Goal: Task Accomplishment & Management: Complete application form

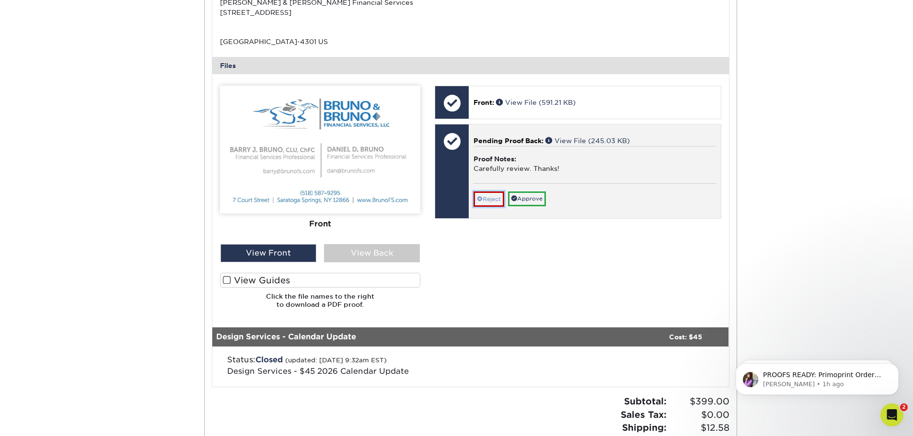
click at [487, 203] on link "Reject" at bounding box center [488, 199] width 31 height 15
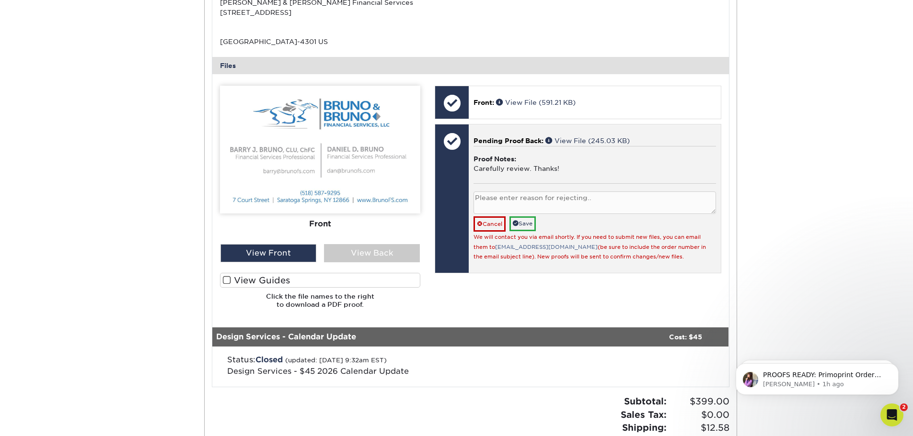
click at [532, 200] on textarea at bounding box center [594, 203] width 242 height 23
click at [474, 199] on textarea "My compliance got back to me with updates the disclaimer text at the bottom." at bounding box center [594, 203] width 242 height 23
click at [480, 196] on textarea "Calender My compliance got back to me with updates the disclaimer text at the b…" at bounding box center [594, 203] width 242 height 23
click at [507, 198] on textarea "Calendar My compliance got back to me with updates the disclaimer text at the b…" at bounding box center [594, 203] width 242 height 23
click at [562, 206] on textarea "Calendar portion I requested looks great but my compliance got back to me with …" at bounding box center [594, 203] width 242 height 23
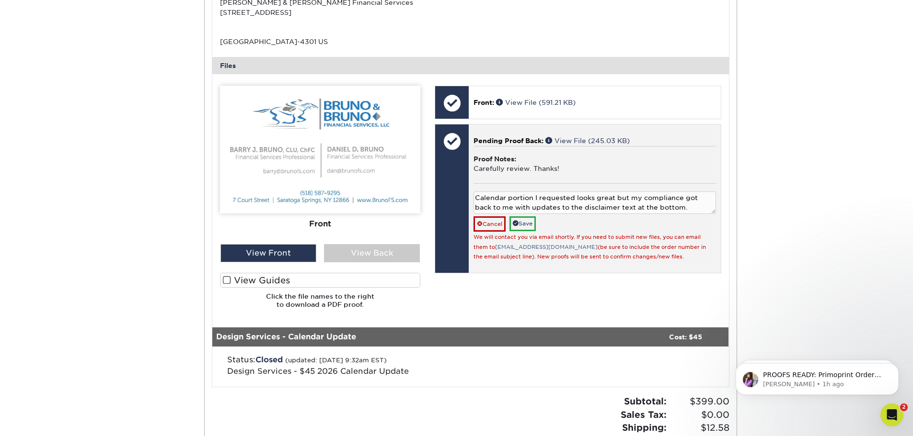
click at [697, 210] on textarea "Calendar portion I requested looks great but my compliance got back to me with …" at bounding box center [594, 203] width 242 height 23
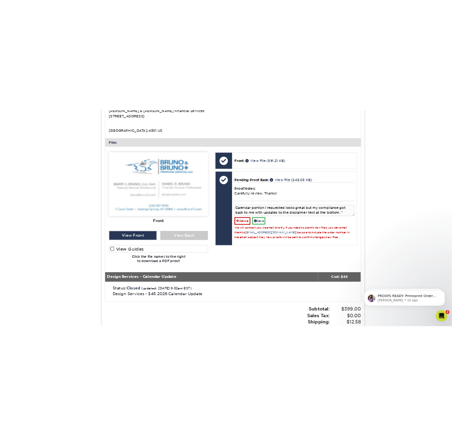
scroll to position [335, 0]
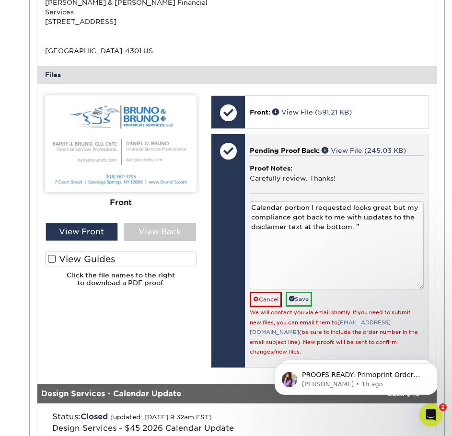
drag, startPoint x: 419, startPoint y: 210, endPoint x: 423, endPoint y: 276, distance: 65.8
click at [423, 276] on div "Pending Proof Back: View File (245.03 KB) Proof Notes: Carefully review. Thanks…" at bounding box center [336, 250] width 183 height 233
click at [391, 243] on textarea "Calendar portion I requested looks great but my compliance got back to me with …" at bounding box center [337, 245] width 174 height 88
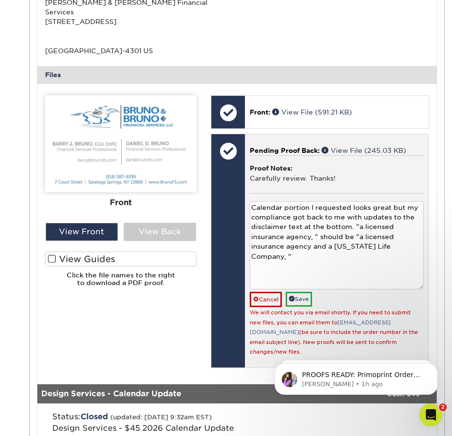
click at [354, 215] on textarea "Calendar portion I requested looks great but my compliance got back to me with …" at bounding box center [337, 245] width 174 height 88
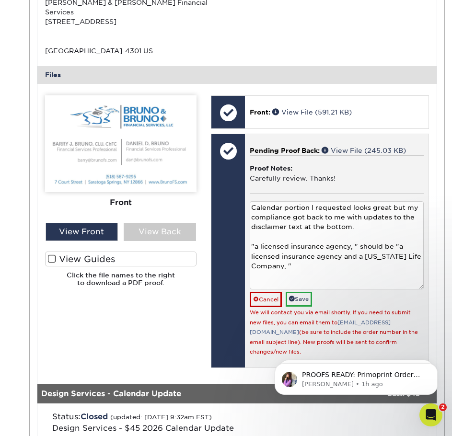
click at [348, 260] on textarea "Calendar portion I requested looks great but my compliance got back to me with …" at bounding box center [337, 245] width 174 height 88
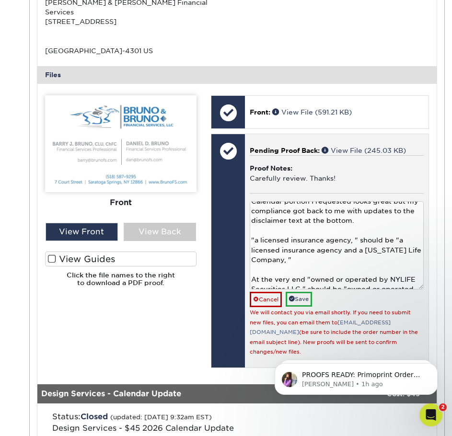
scroll to position [0, 0]
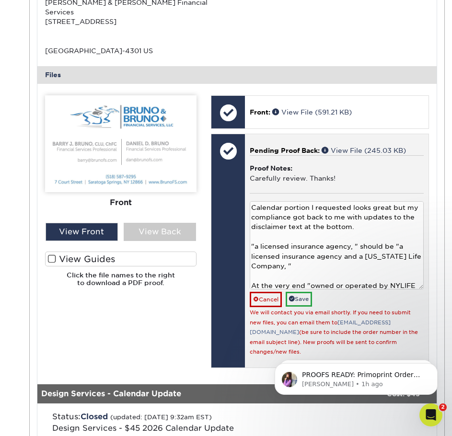
click at [392, 201] on textarea "Calendar portion I requested looks great but my compliance got back to me with …" at bounding box center [337, 245] width 174 height 88
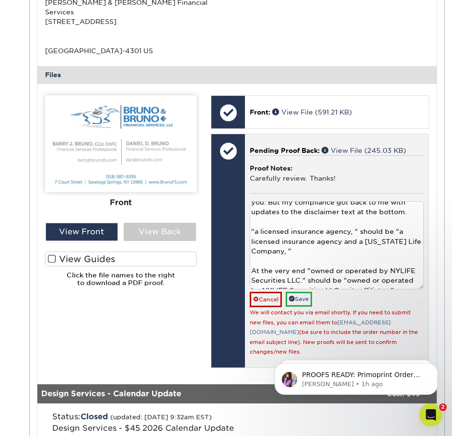
scroll to position [22, 0]
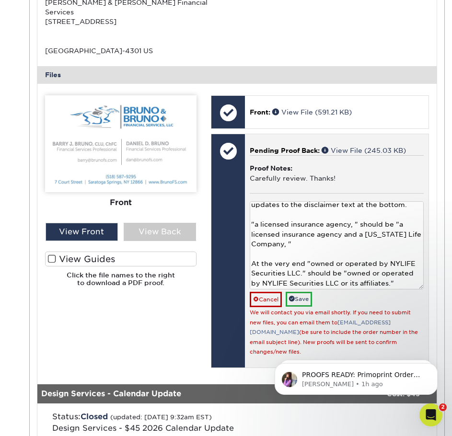
click at [408, 272] on textarea "Calendar portion I requested looks great thank you. But my compliance got back …" at bounding box center [337, 245] width 174 height 88
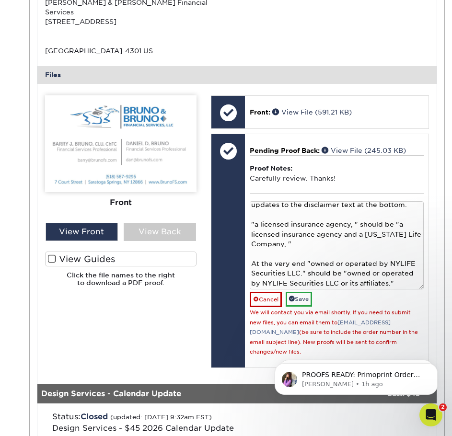
click at [406, 273] on textarea "Calendar portion I requested looks great thank you. But my compliance got back …" at bounding box center [337, 245] width 174 height 88
type textarea "Calendar portion I requested looks great thank you. But my compliance got back …"
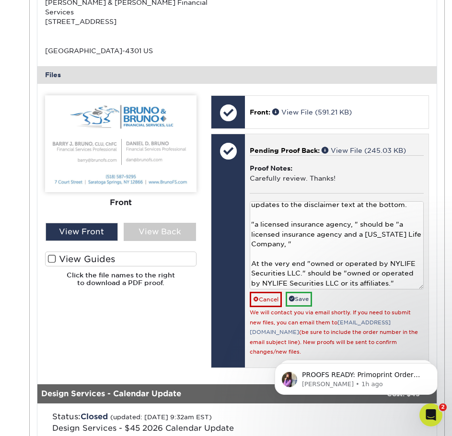
scroll to position [383, 0]
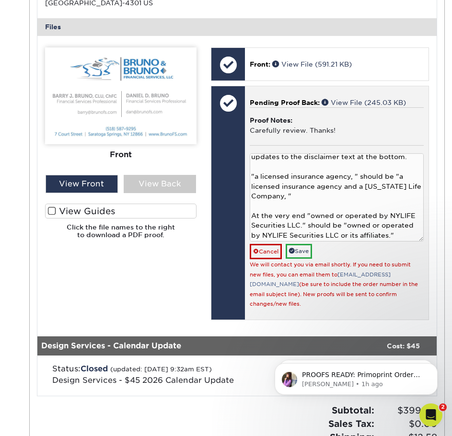
click at [408, 226] on textarea "Calendar portion I requested looks great thank you. But my compliance got back …" at bounding box center [337, 197] width 174 height 88
click at [309, 244] on link "Save" at bounding box center [298, 251] width 26 height 15
